Goal: Browse casually

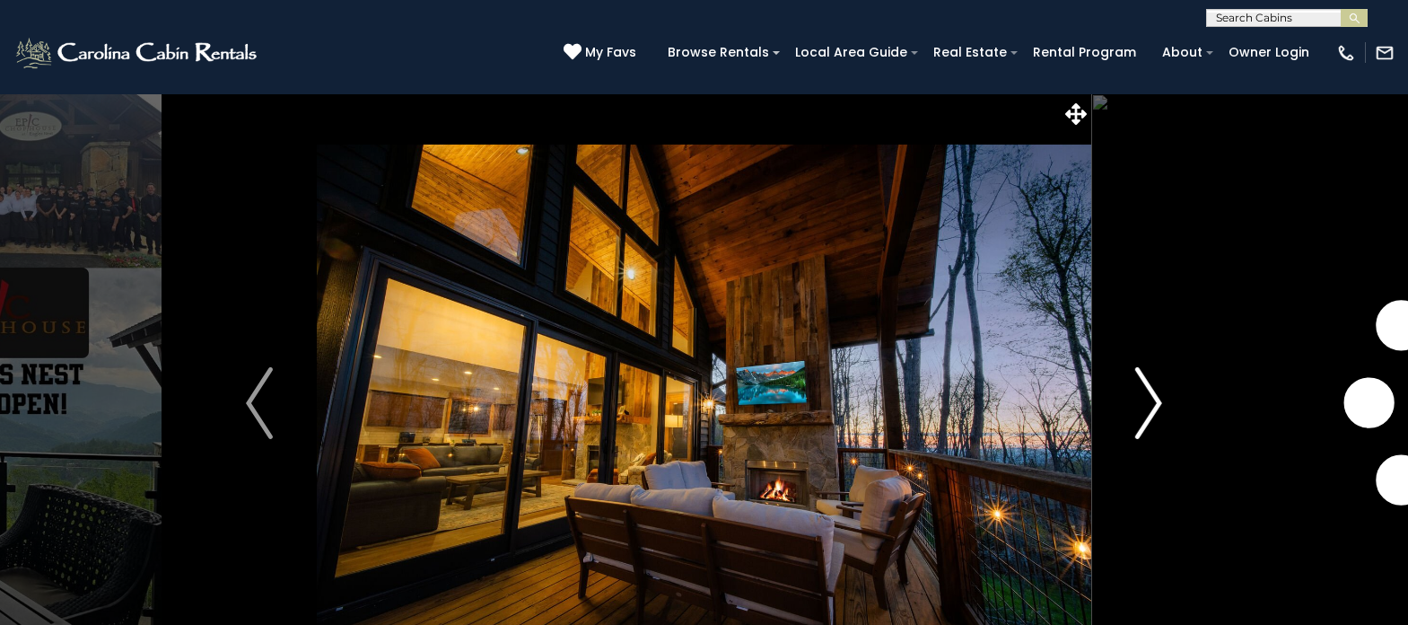
click at [1156, 400] on img "Next" at bounding box center [1148, 403] width 27 height 72
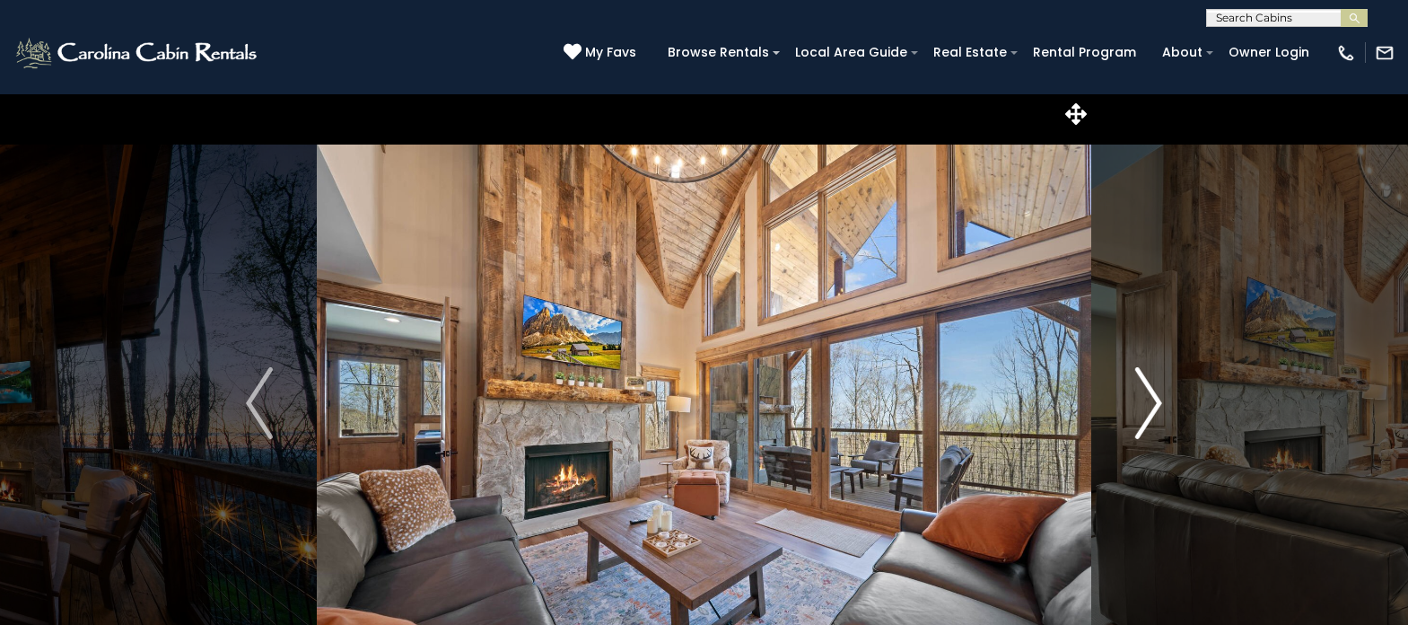
click at [1156, 400] on img "Next" at bounding box center [1148, 403] width 27 height 72
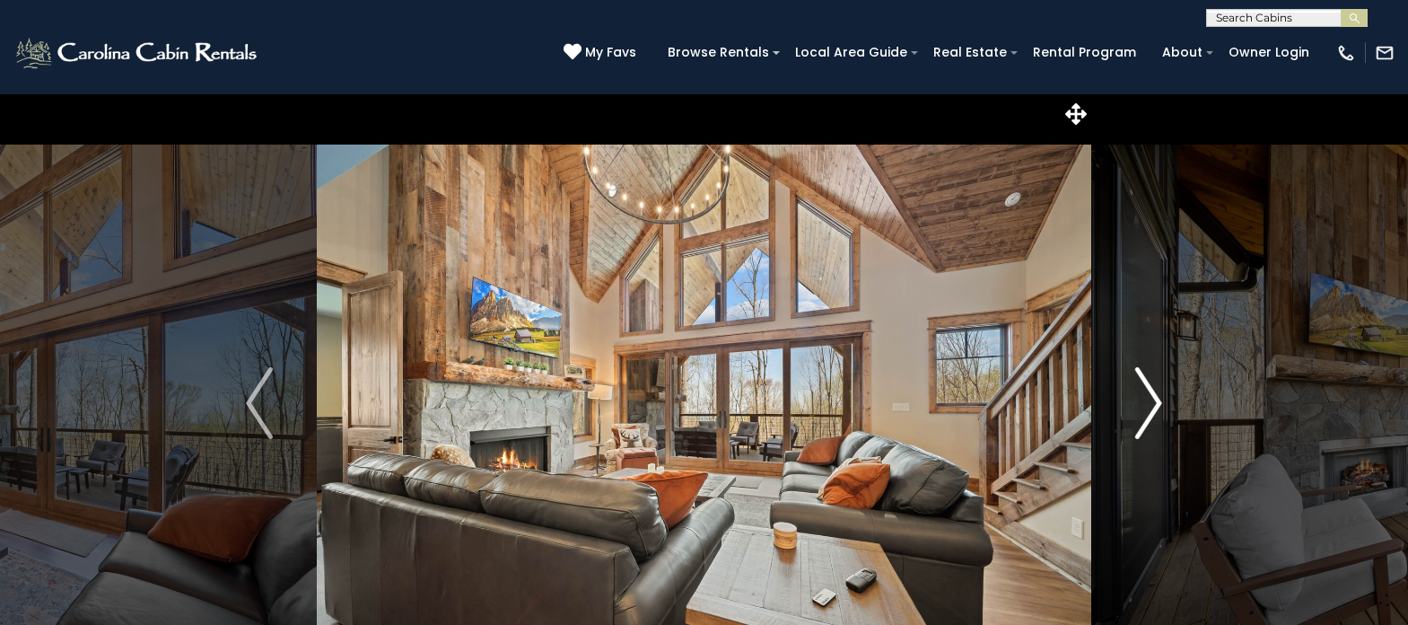
click at [1156, 400] on img "Next" at bounding box center [1148, 403] width 27 height 72
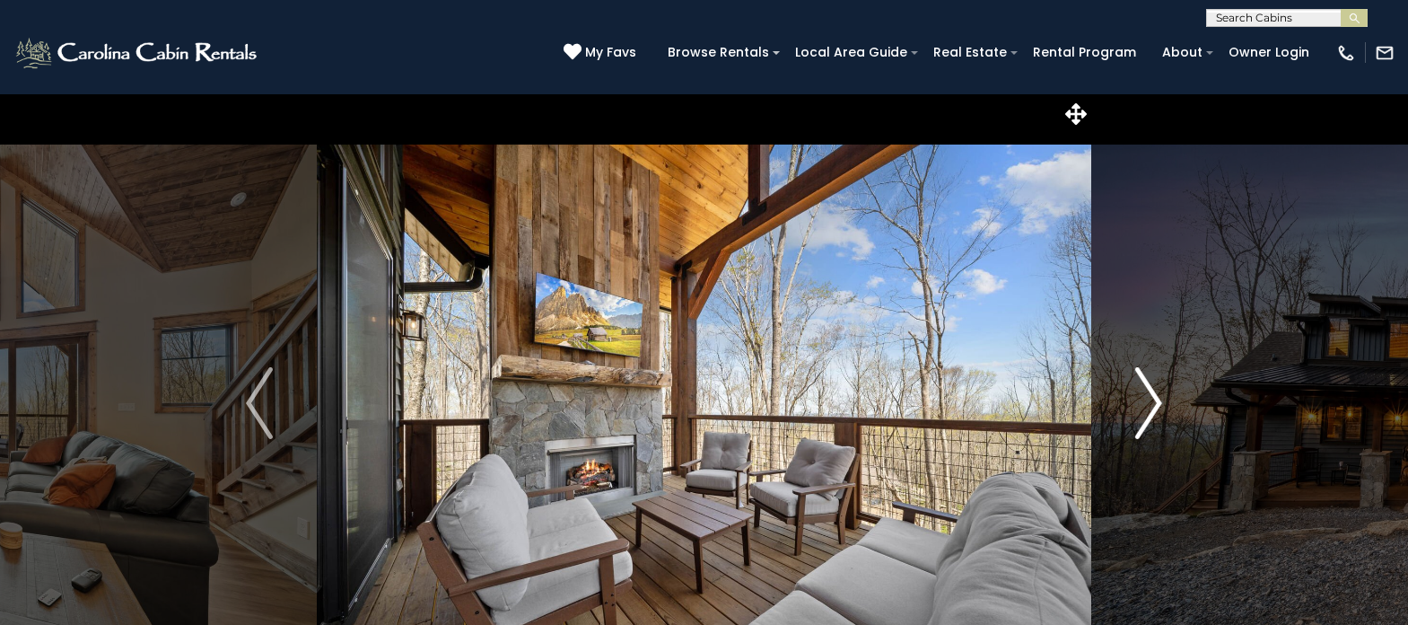
click at [1156, 400] on img "Next" at bounding box center [1148, 403] width 27 height 72
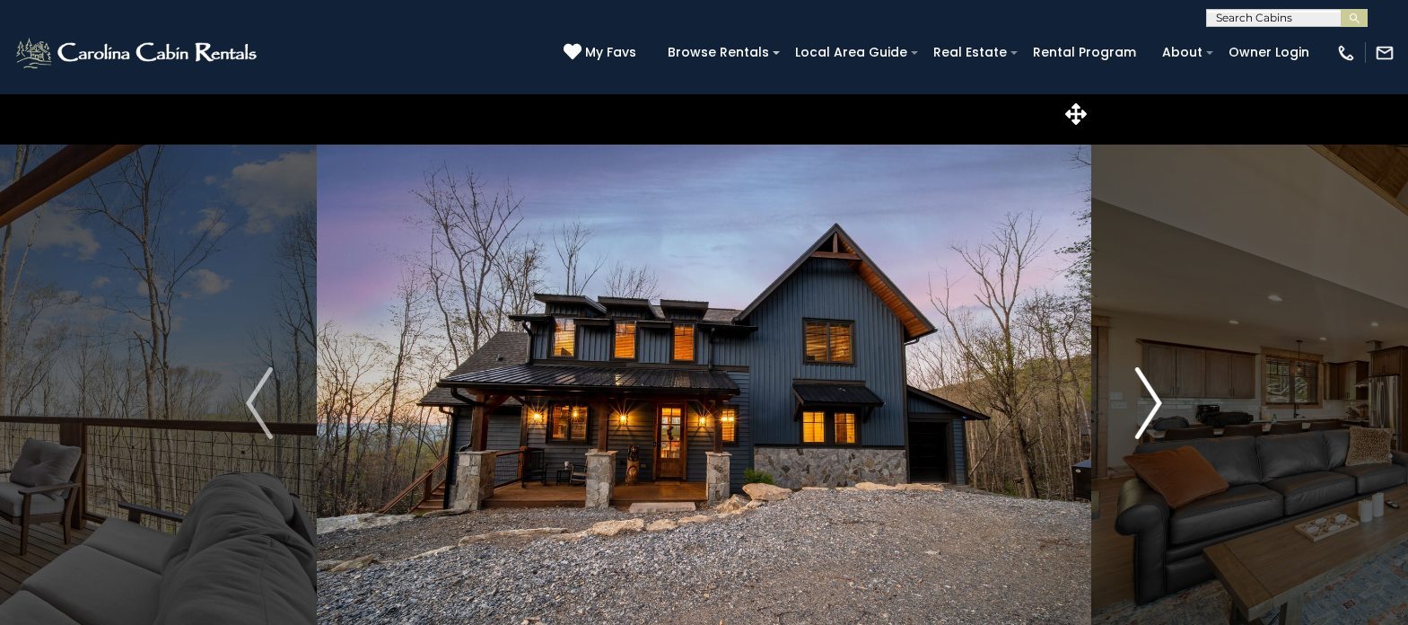
click at [1156, 400] on img "Next" at bounding box center [1148, 403] width 27 height 72
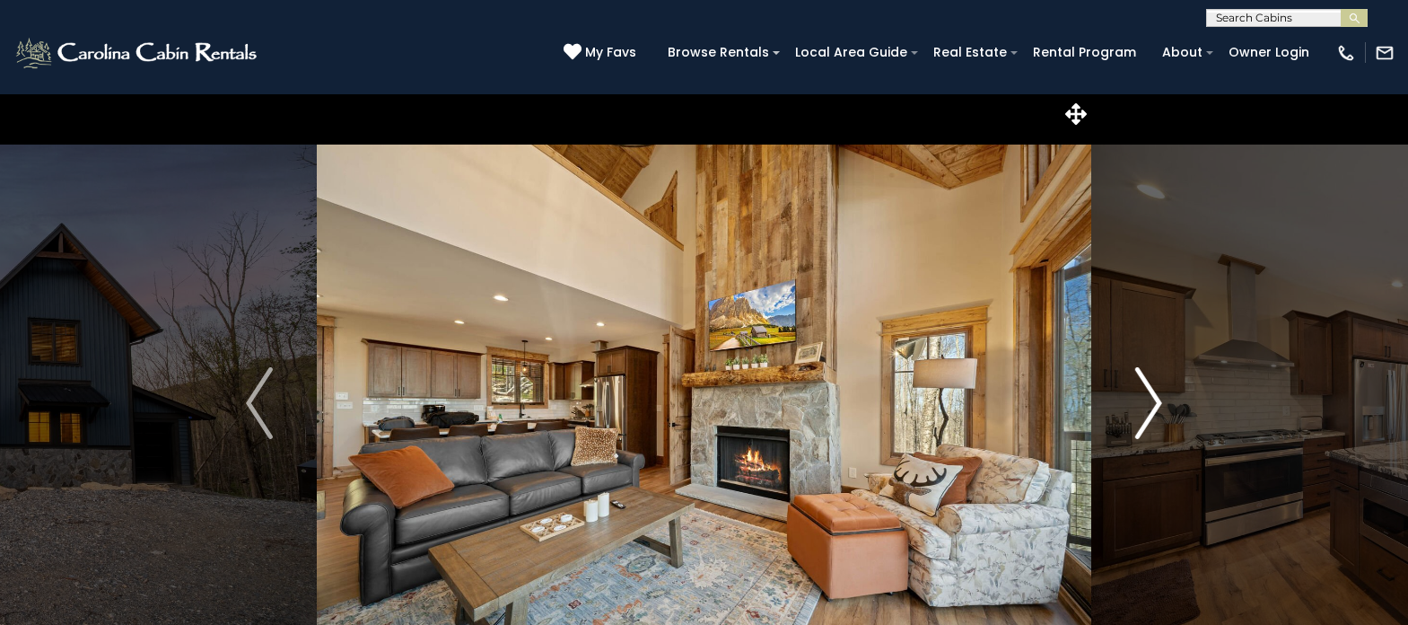
click at [1156, 400] on img "Next" at bounding box center [1148, 403] width 27 height 72
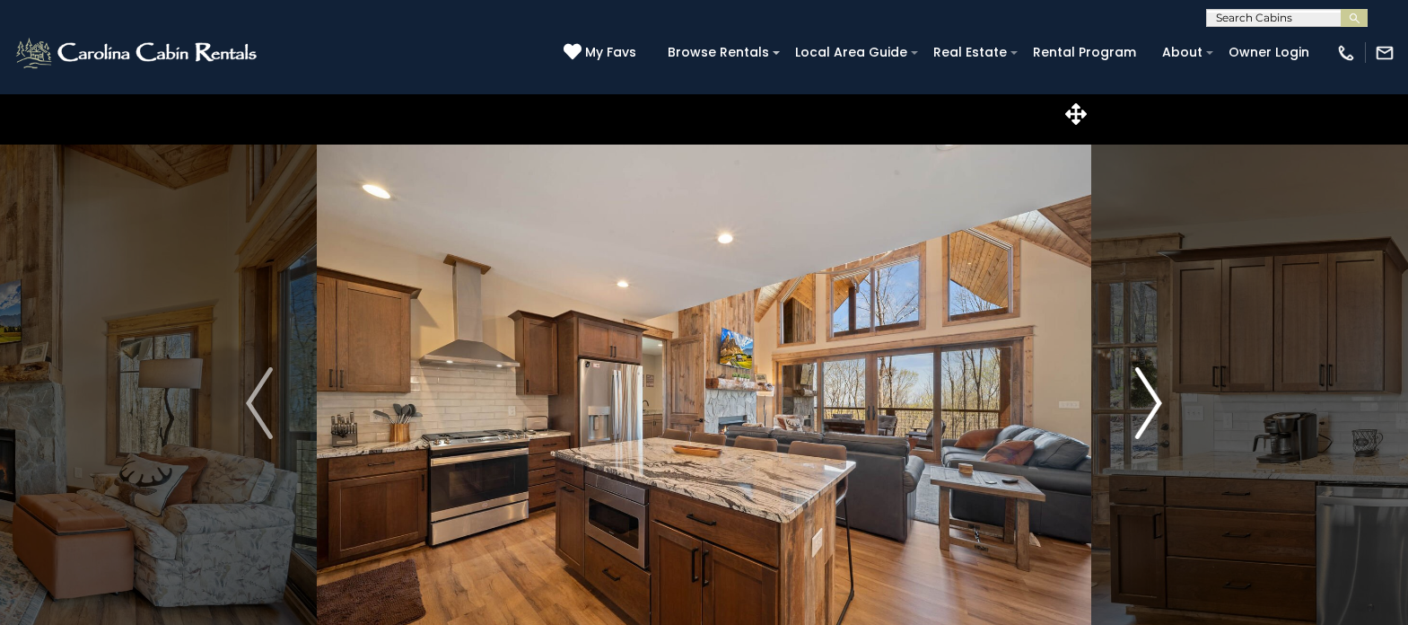
click at [1156, 400] on img "Next" at bounding box center [1148, 403] width 27 height 72
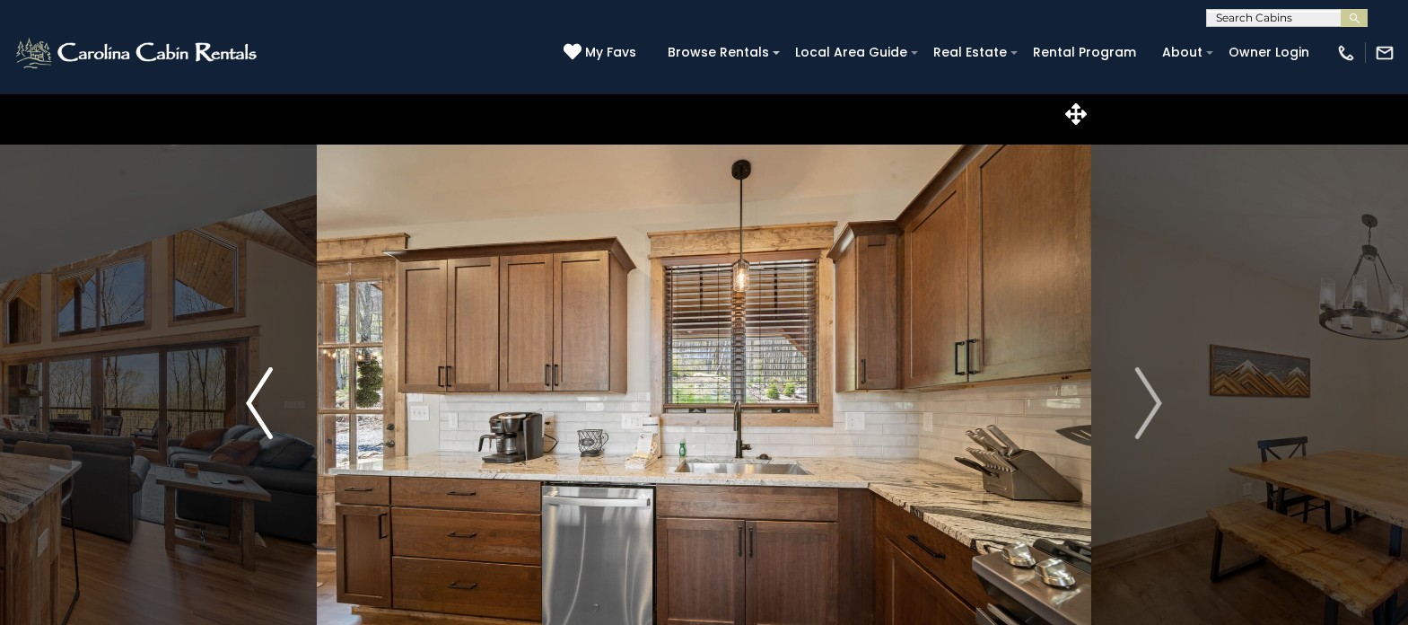
click at [241, 381] on button "Previous" at bounding box center [259, 402] width 115 height 619
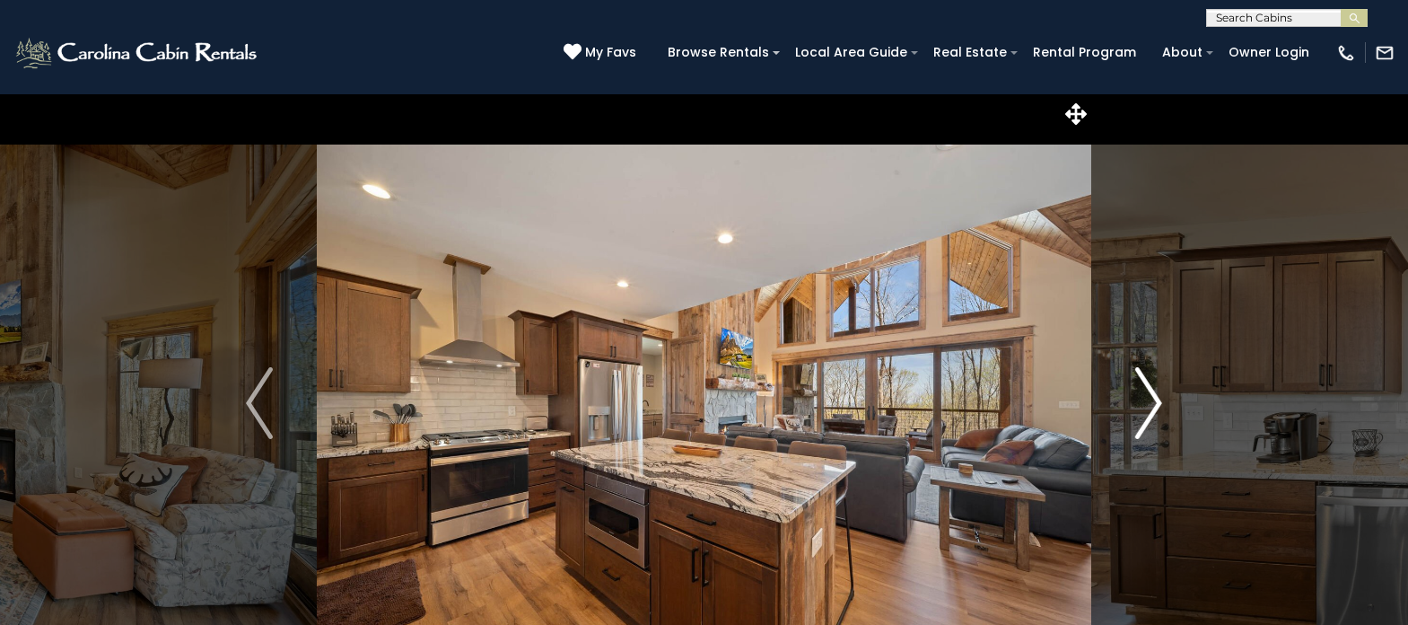
click at [1140, 418] on img "Next" at bounding box center [1148, 403] width 27 height 72
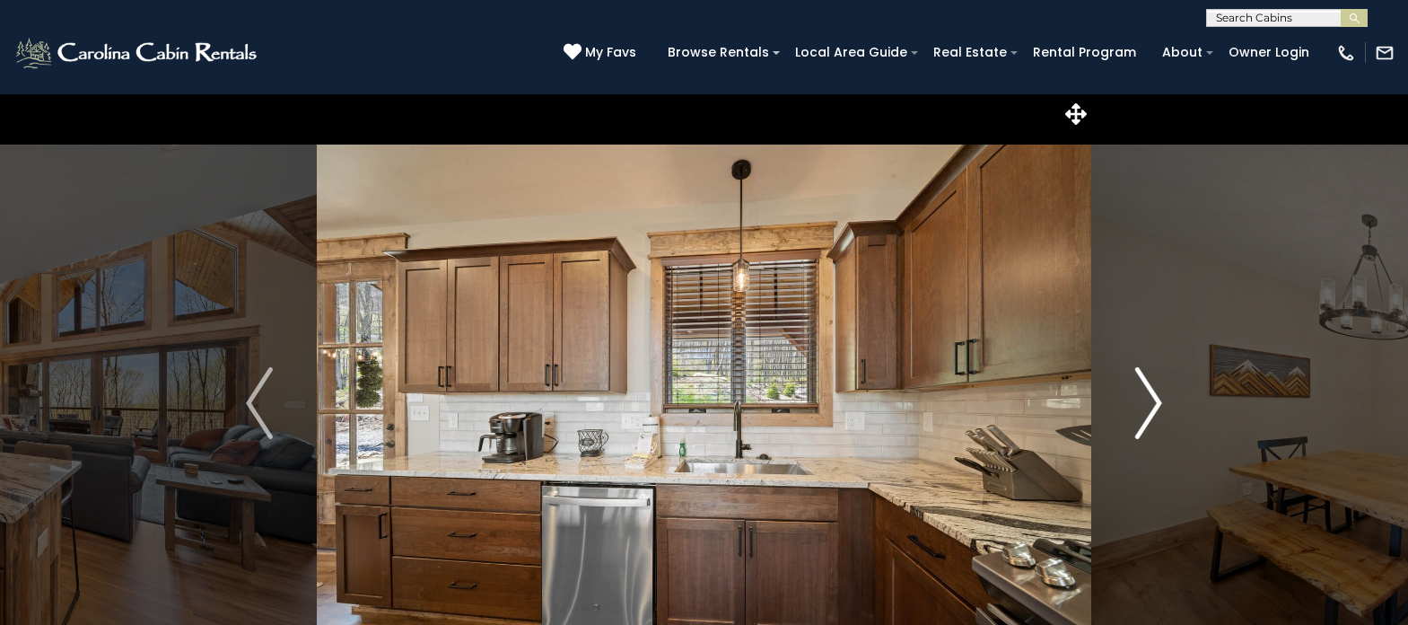
click at [1140, 418] on img "Next" at bounding box center [1148, 403] width 27 height 72
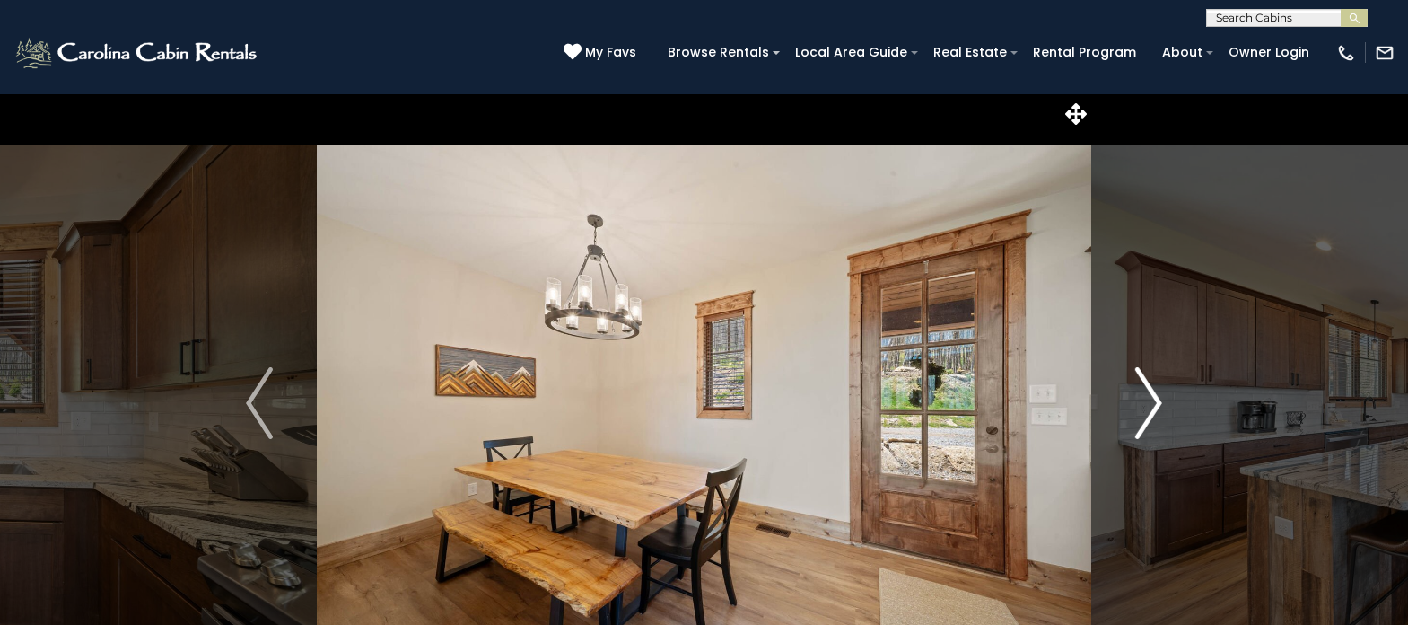
click at [1140, 419] on img "Next" at bounding box center [1148, 403] width 27 height 72
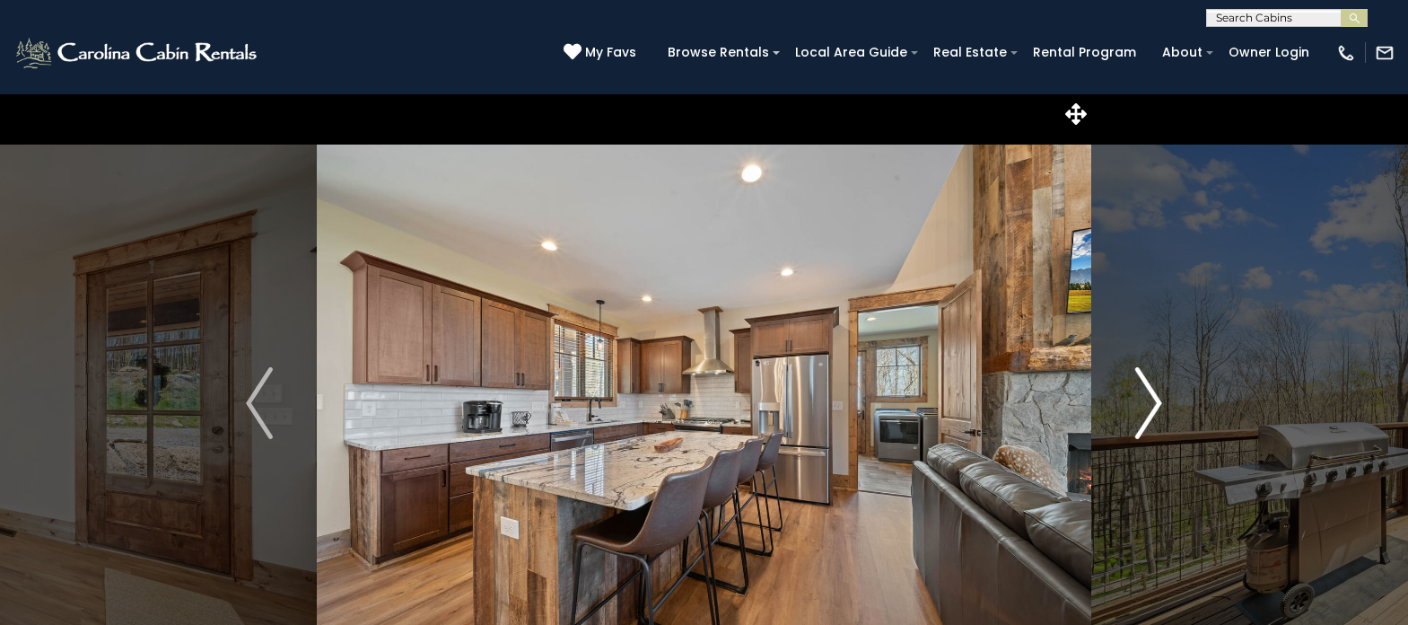
click at [1140, 419] on img "Next" at bounding box center [1148, 403] width 27 height 72
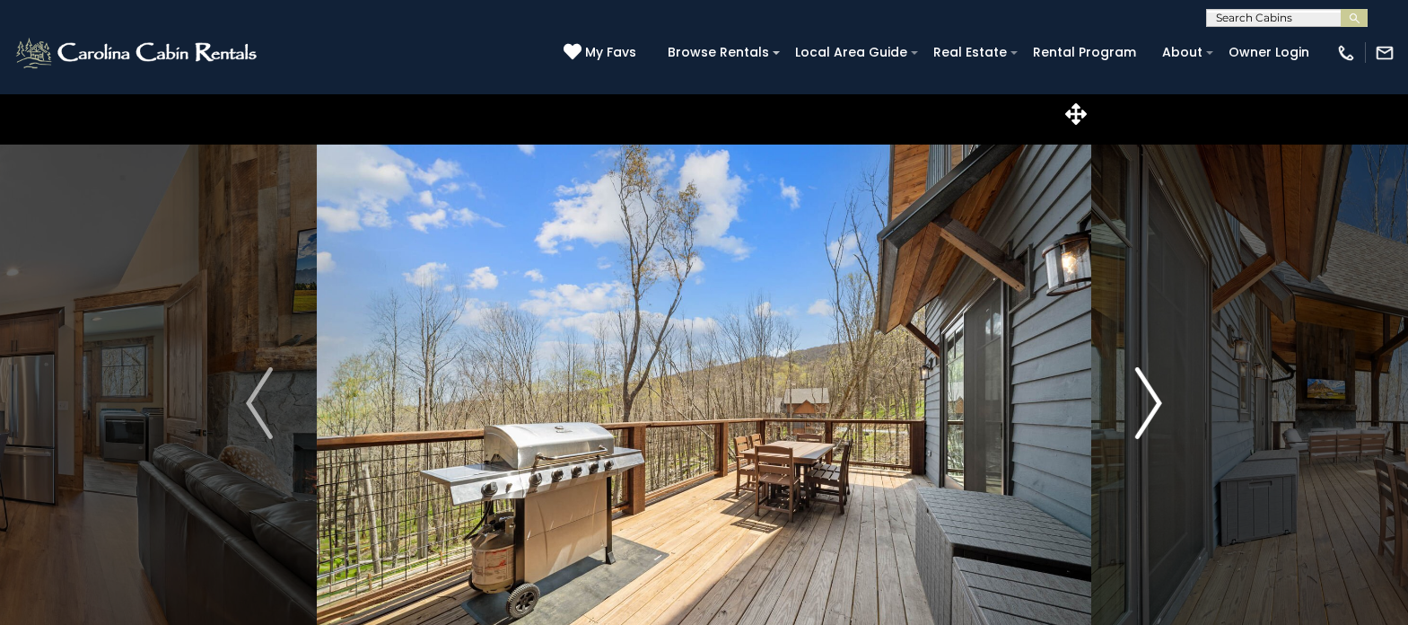
click at [1140, 419] on img "Next" at bounding box center [1148, 403] width 27 height 72
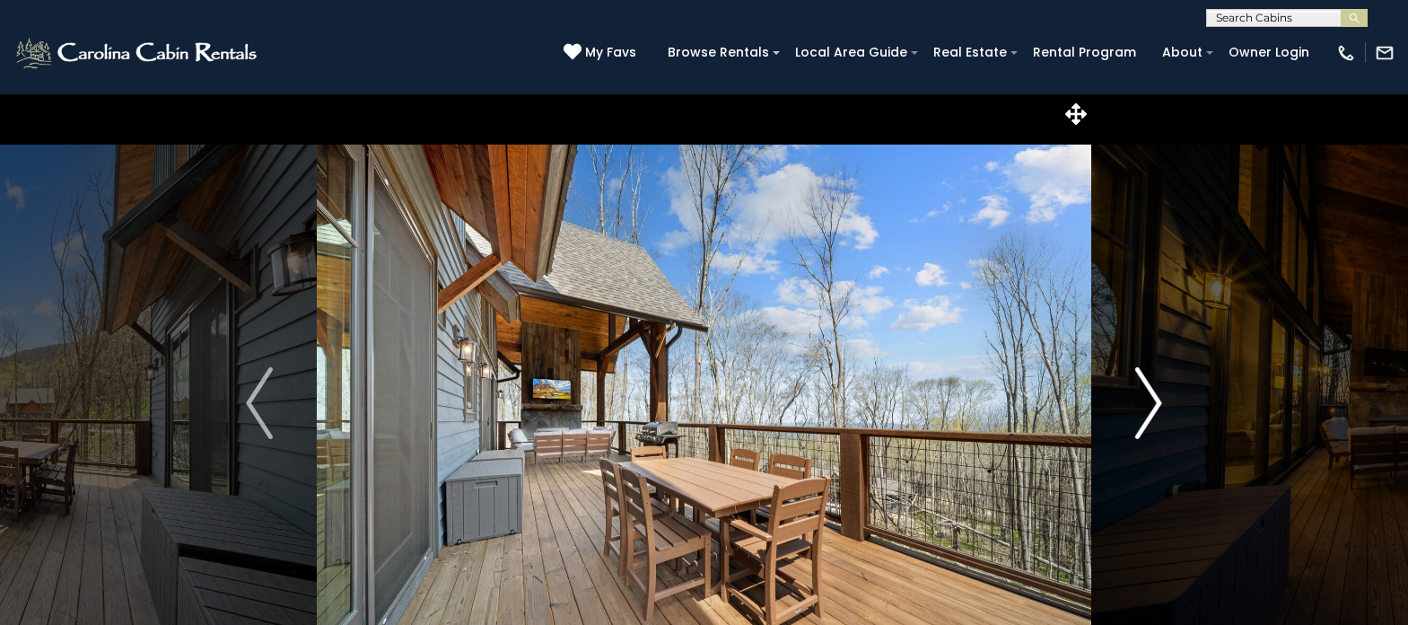
click at [1140, 419] on img "Next" at bounding box center [1148, 403] width 27 height 72
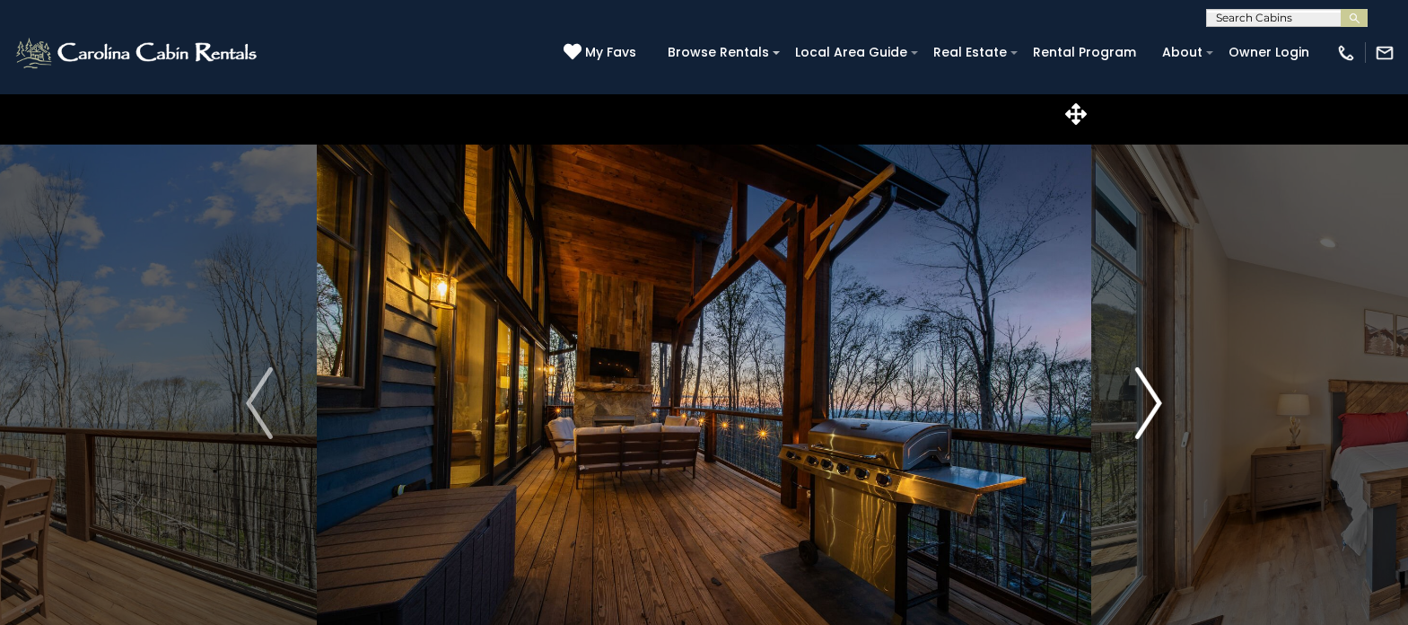
click at [1140, 419] on img "Next" at bounding box center [1148, 403] width 27 height 72
